Goal: Task Accomplishment & Management: Use online tool/utility

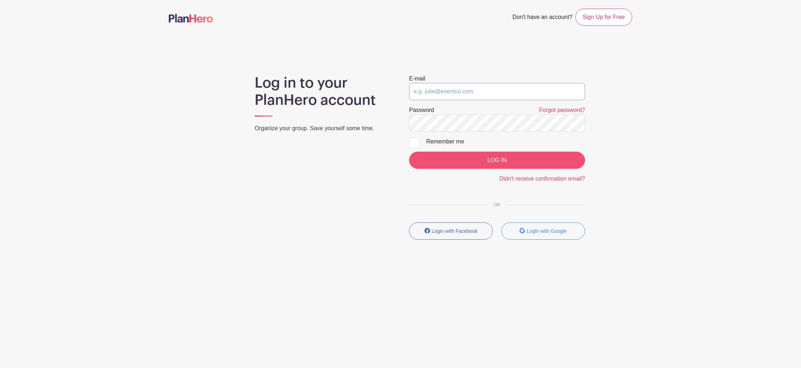
type input "moderators@grief.com"
click at [497, 157] on input "LOG IN" at bounding box center [497, 160] width 176 height 17
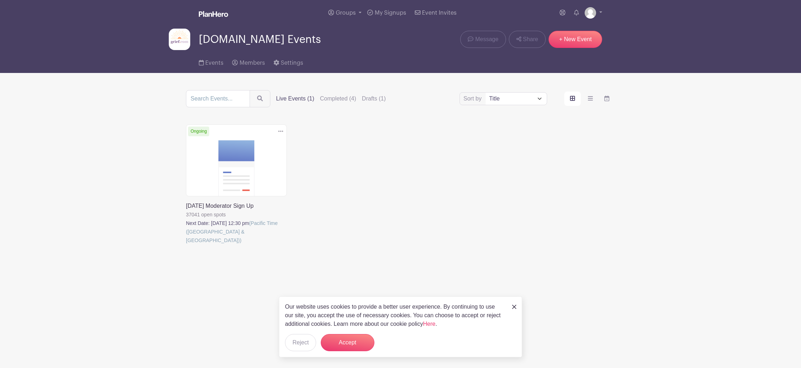
click at [186, 245] on link at bounding box center [186, 245] width 0 height 0
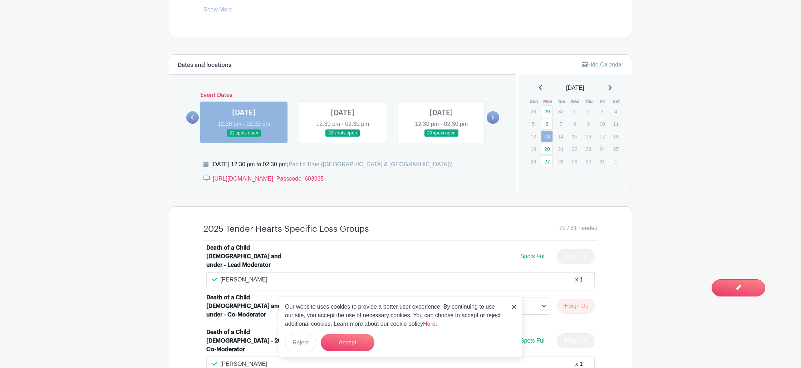
scroll to position [382, 0]
click at [338, 350] on button "Accept" at bounding box center [348, 342] width 54 height 17
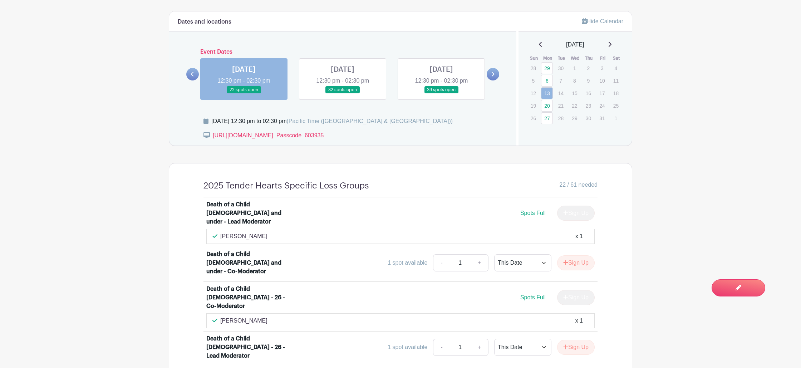
scroll to position [427, 0]
